Goal: Browse casually

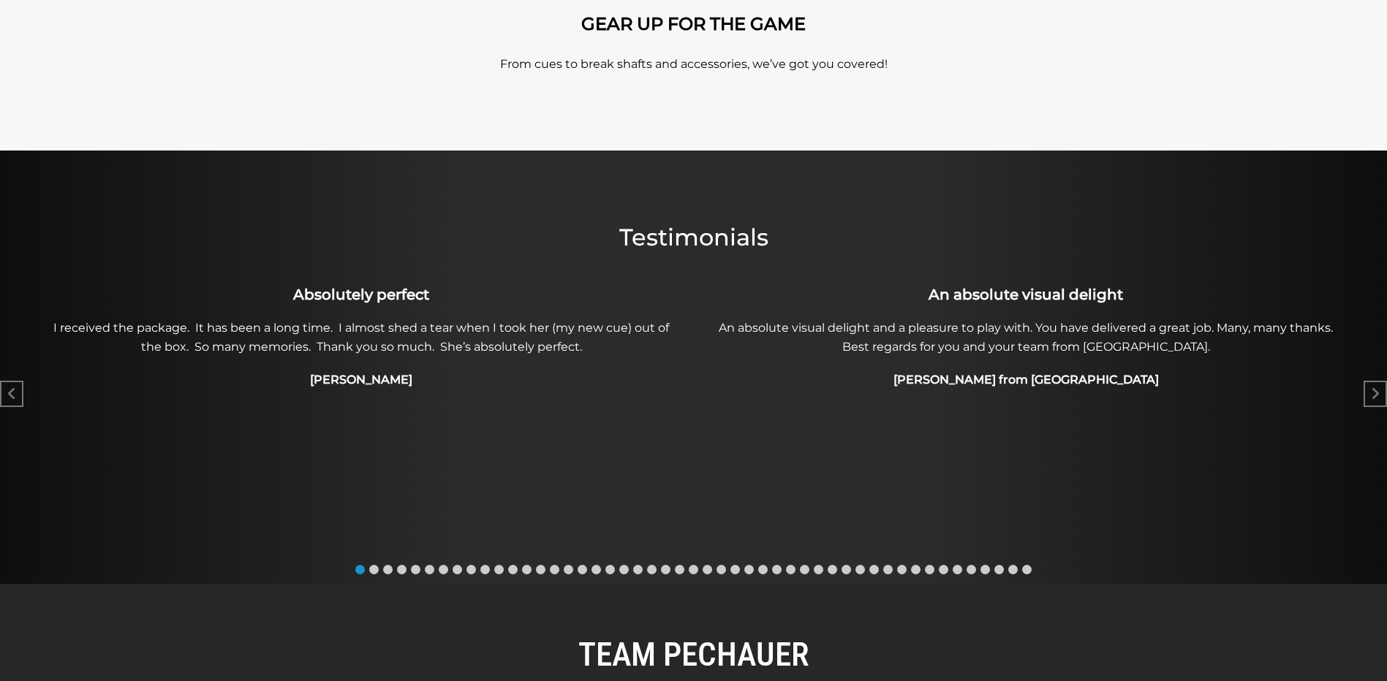
scroll to position [586, 0]
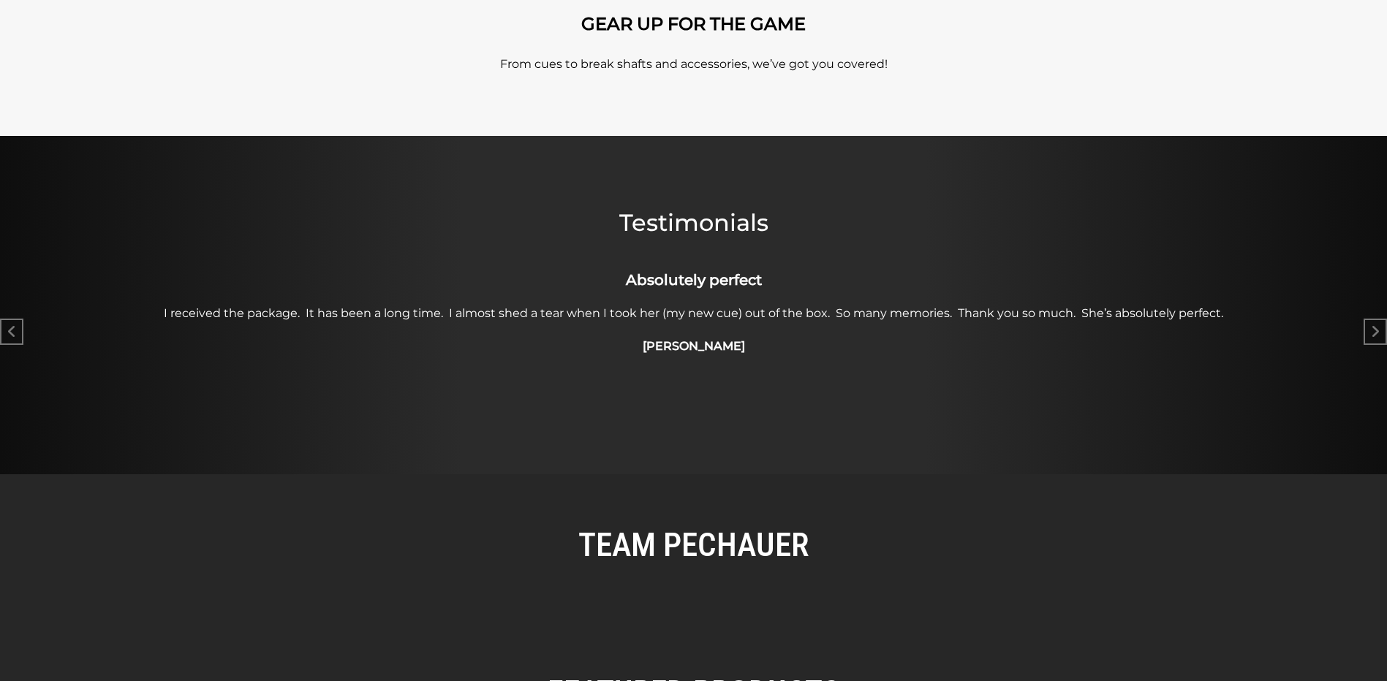
scroll to position [586, 0]
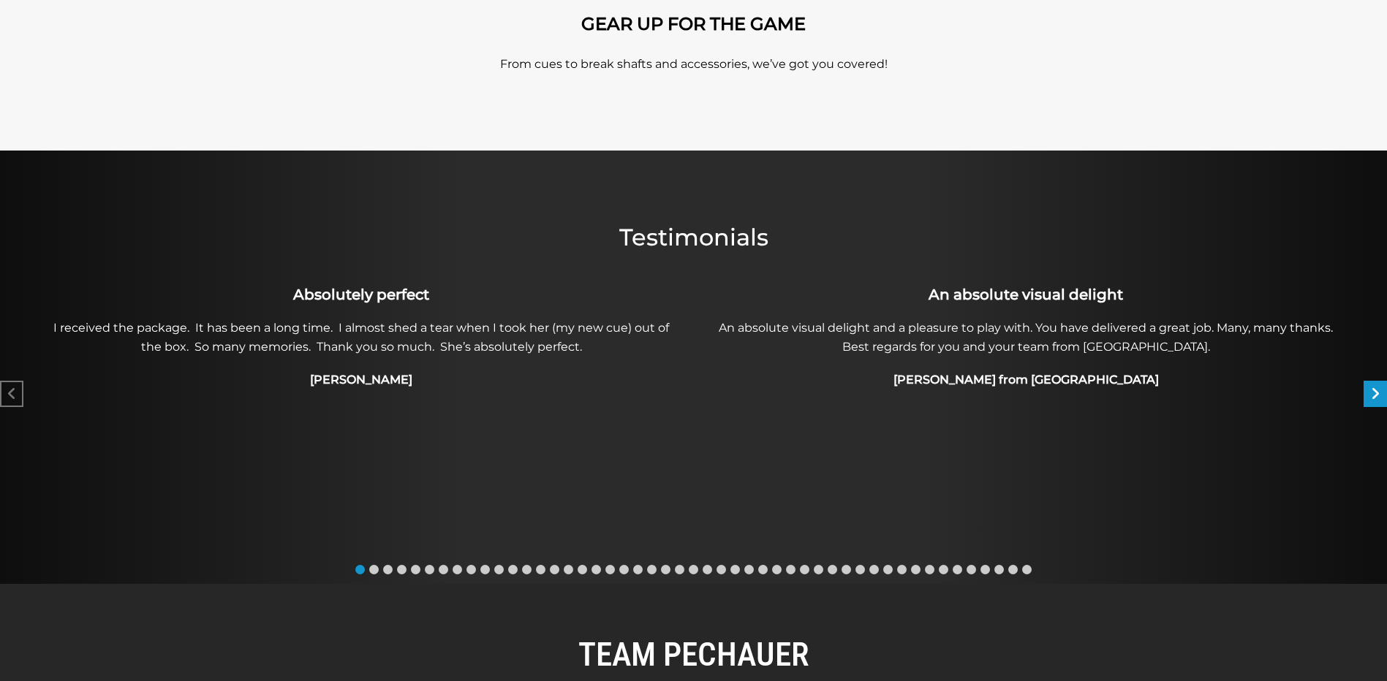
click at [1380, 390] on icon "Next slide" at bounding box center [1375, 394] width 9 height 15
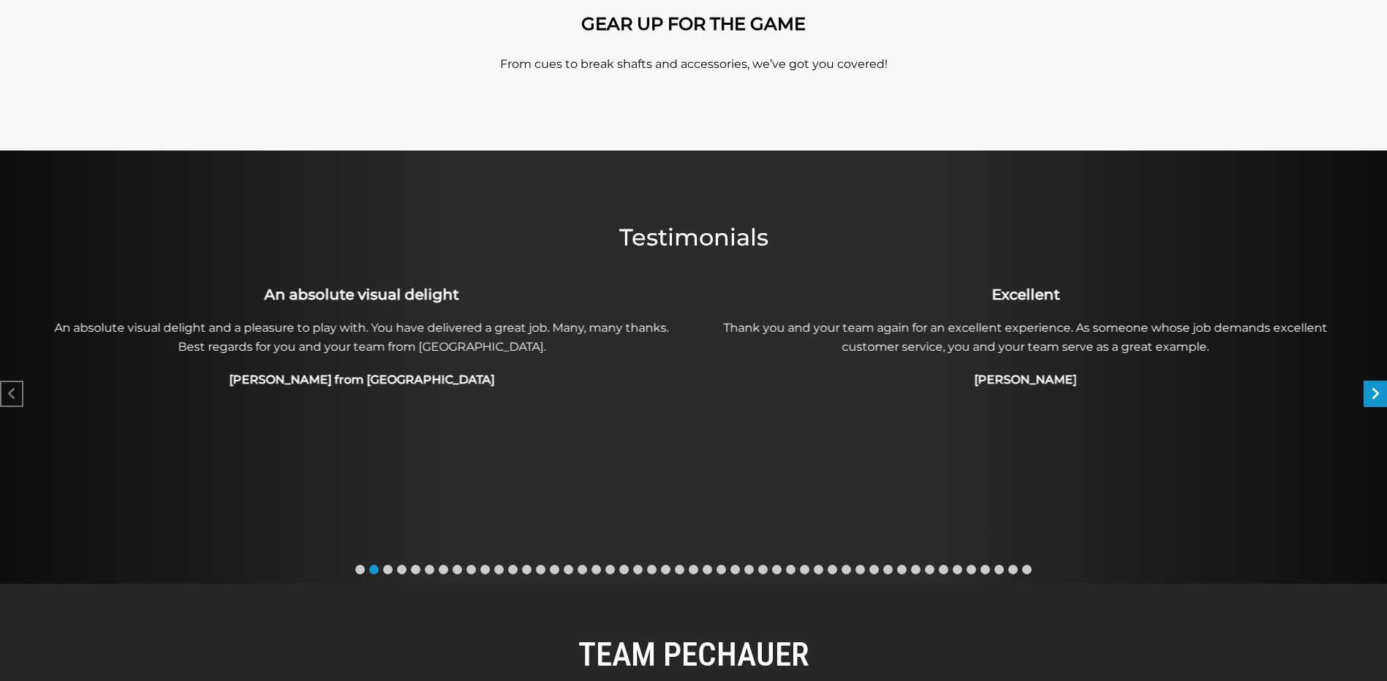
click at [1379, 390] on icon "Next slide" at bounding box center [1375, 394] width 9 height 15
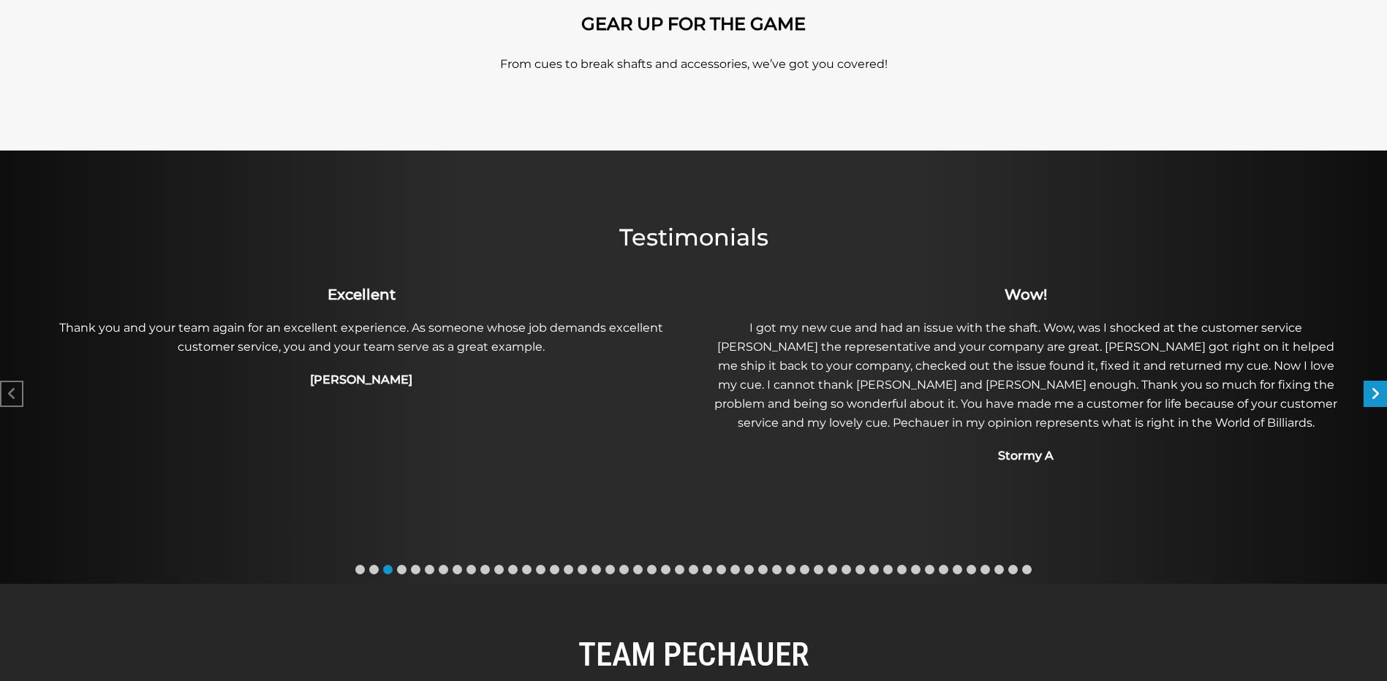
click at [1379, 390] on icon "Next slide" at bounding box center [1375, 394] width 9 height 15
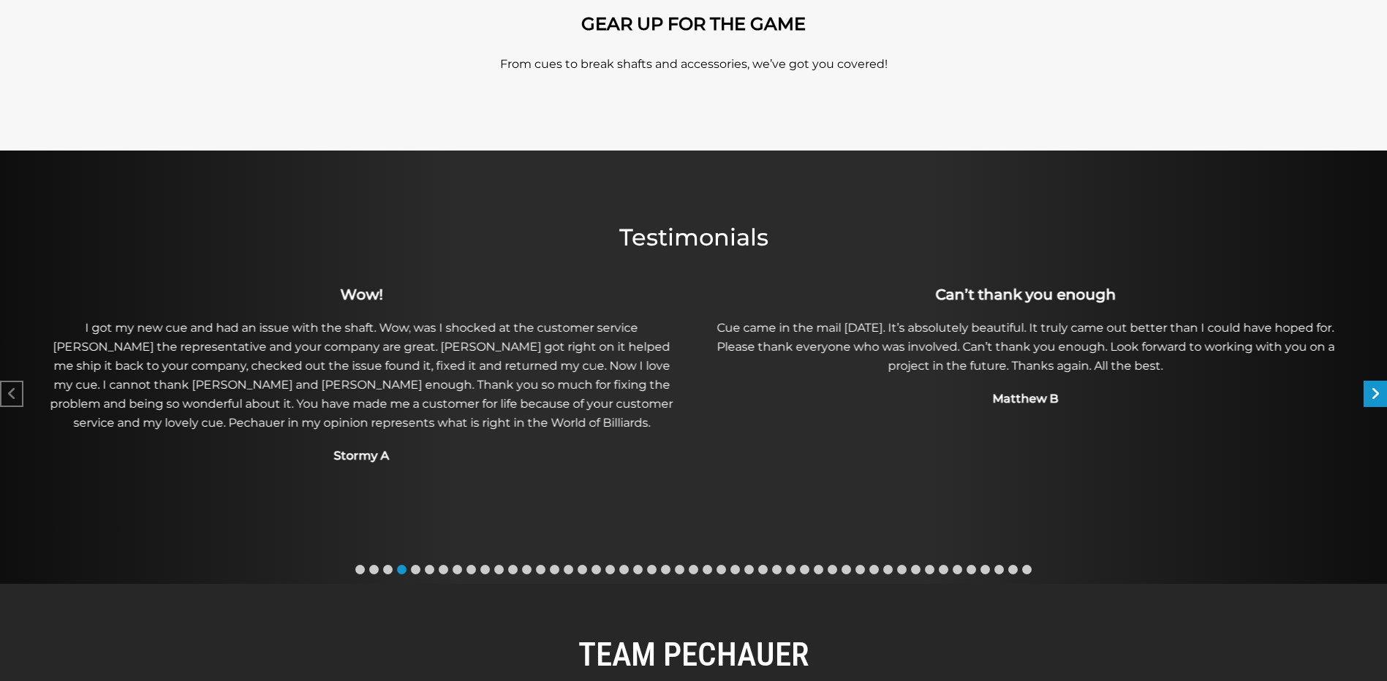
click at [1379, 390] on icon "Next slide" at bounding box center [1375, 394] width 9 height 15
click at [1374, 394] on icon "Next slide" at bounding box center [1375, 394] width 9 height 15
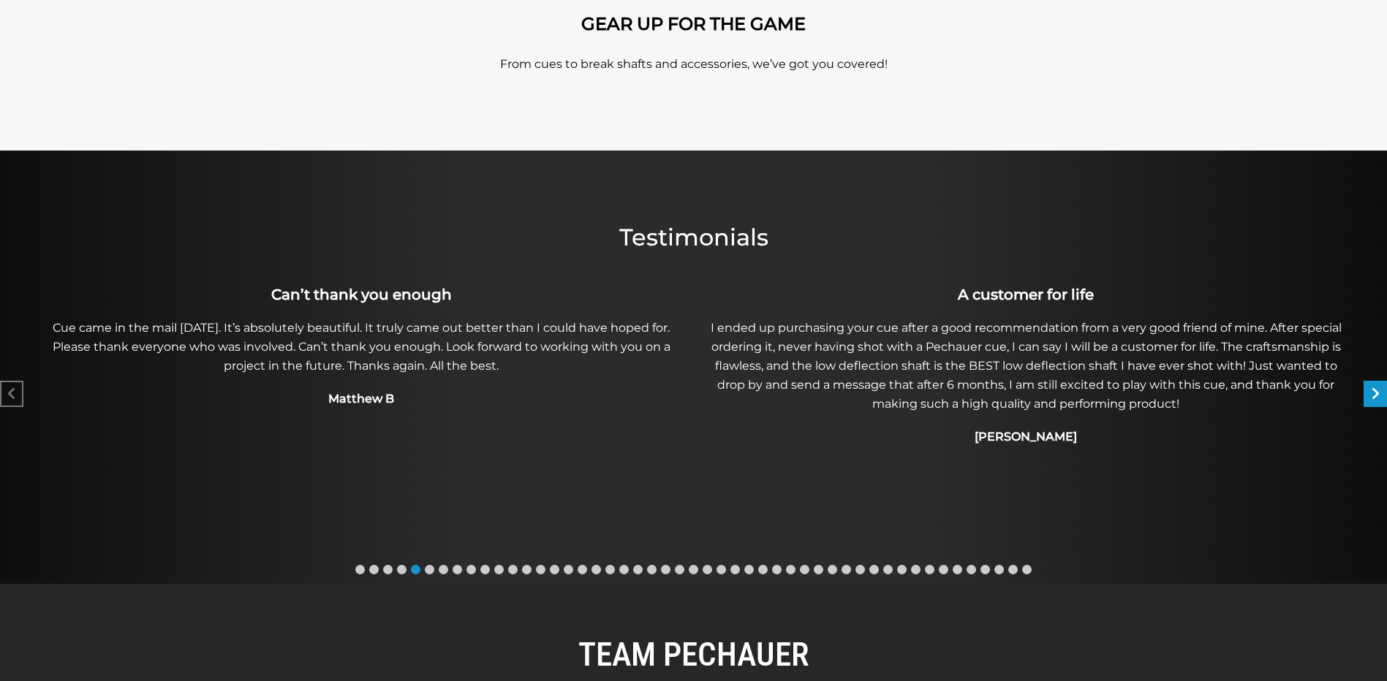
click at [1374, 394] on icon "Next slide" at bounding box center [1375, 394] width 9 height 15
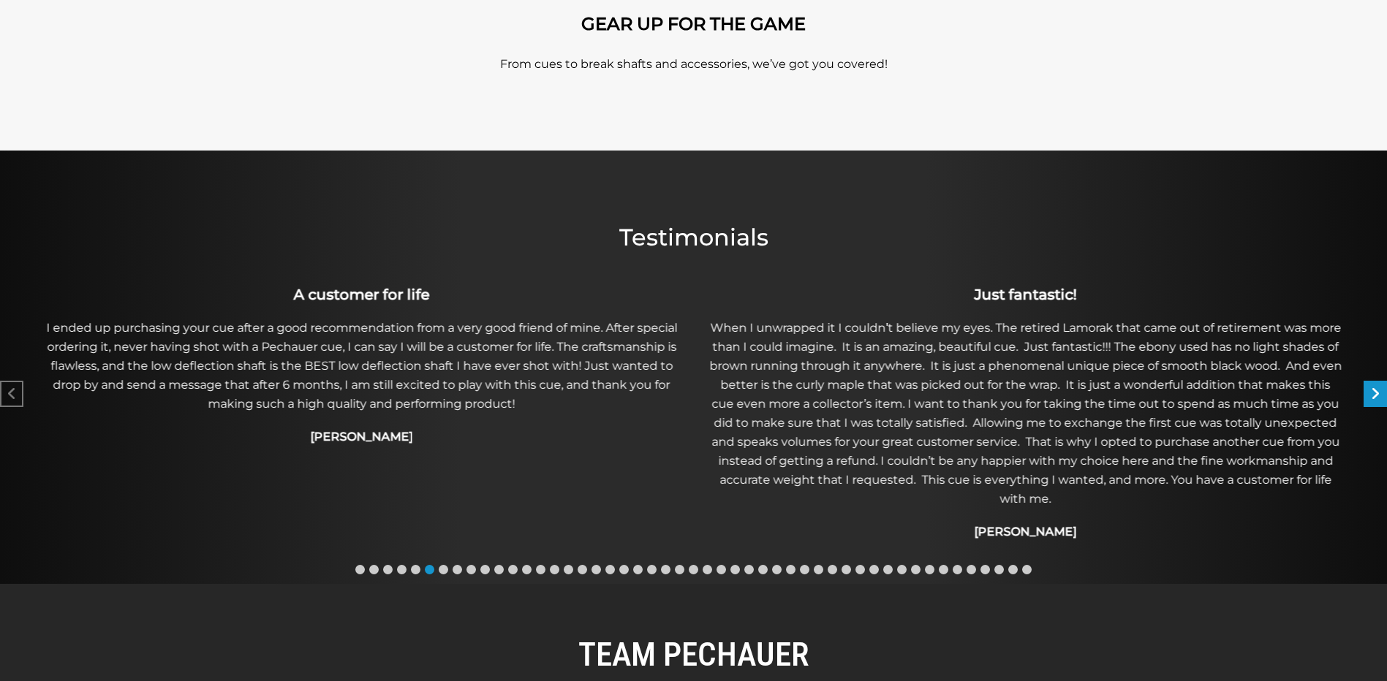
click at [1374, 394] on icon "Next slide" at bounding box center [1375, 394] width 9 height 15
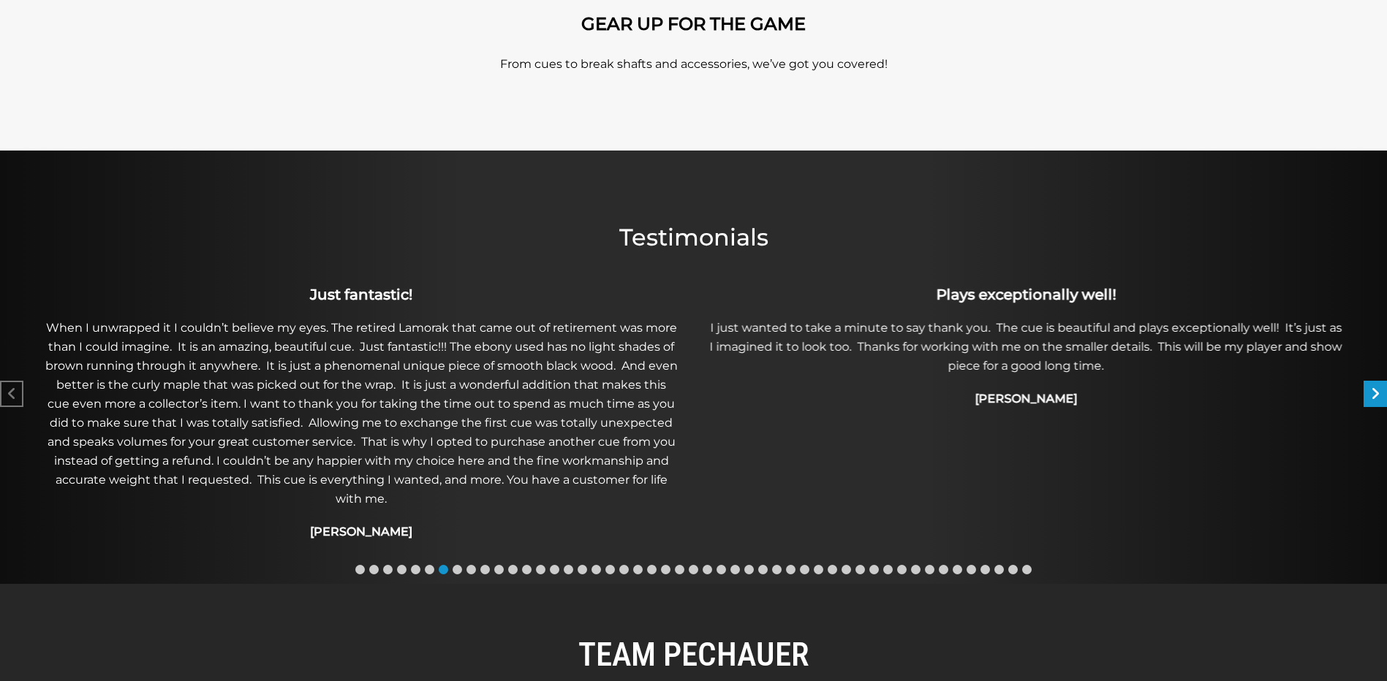
click at [1374, 394] on icon "Next slide" at bounding box center [1375, 394] width 9 height 15
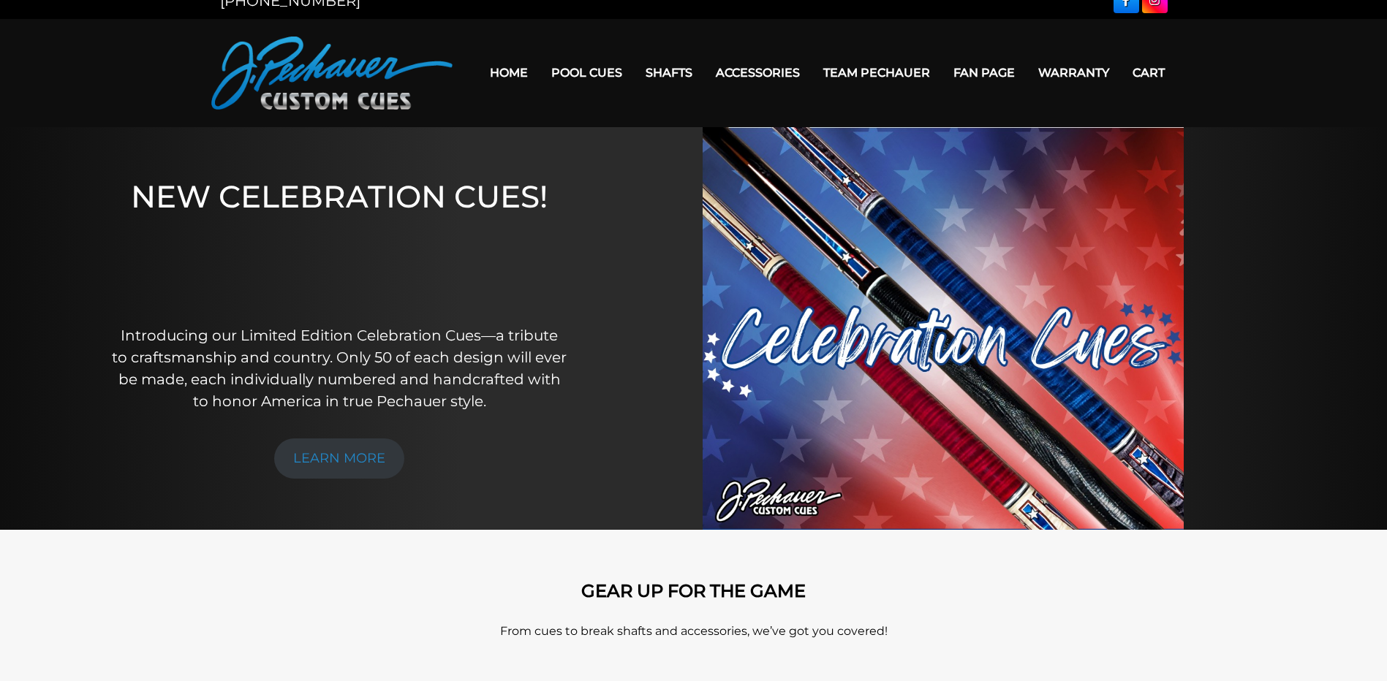
scroll to position [0, 0]
